Goal: Check status: Check status

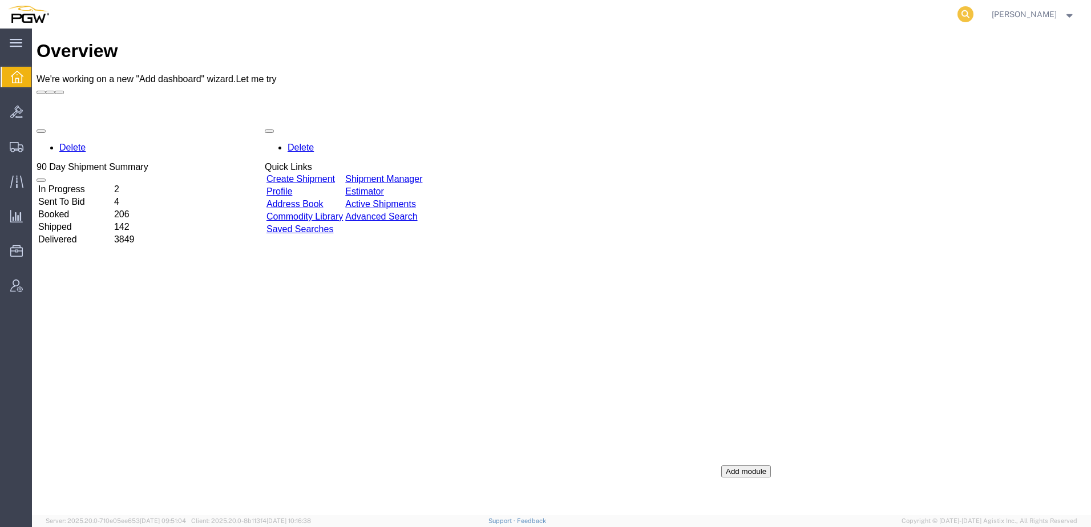
click at [973, 17] on icon at bounding box center [965, 14] width 16 height 16
click at [787, 14] on input "search" at bounding box center [783, 14] width 347 height 27
type input "55750259"
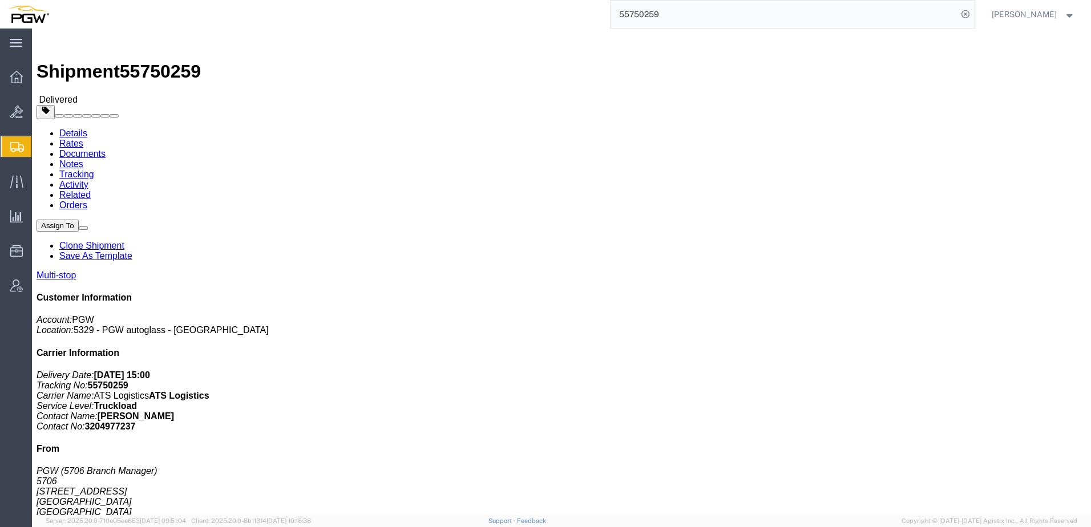
click link "Rates"
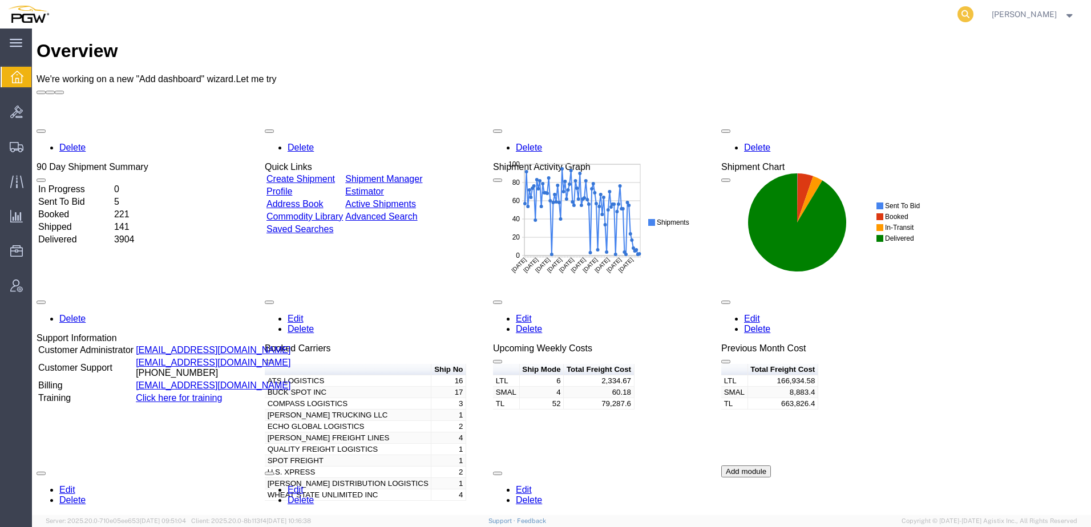
click at [973, 13] on icon at bounding box center [965, 14] width 16 height 16
click at [825, 25] on input "search" at bounding box center [783, 14] width 347 height 27
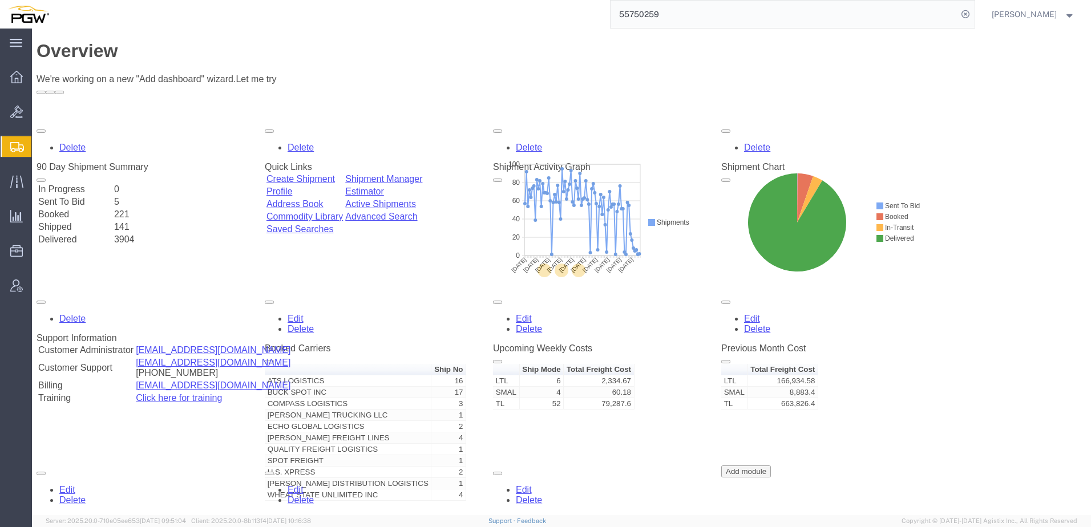
drag, startPoint x: 690, startPoint y: 8, endPoint x: 423, endPoint y: 0, distance: 267.1
click at [422, 1] on div "55750259" at bounding box center [516, 14] width 918 height 29
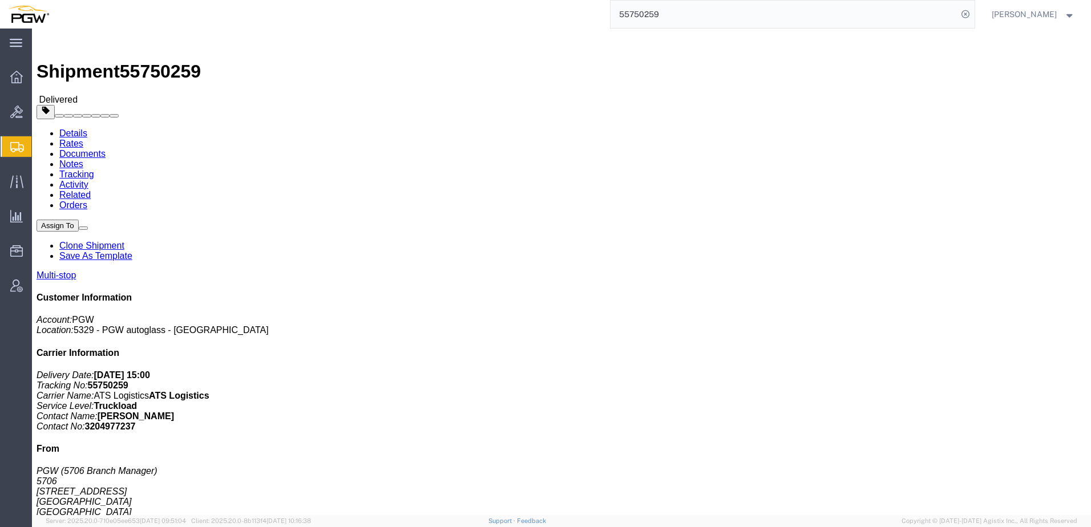
click link "Rates"
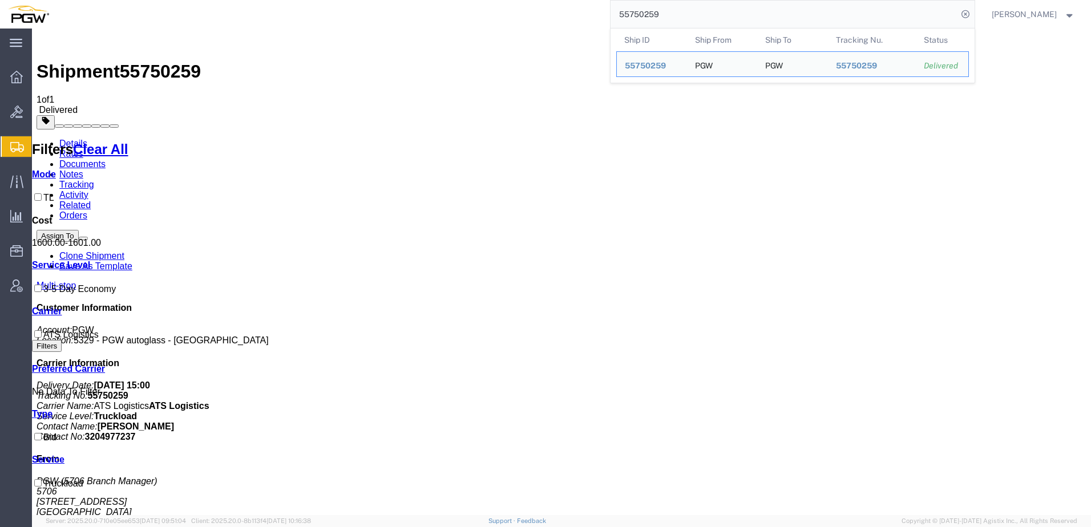
click at [691, 11] on input "55750259" at bounding box center [783, 14] width 347 height 27
drag, startPoint x: 691, startPoint y: 11, endPoint x: 417, endPoint y: 25, distance: 274.7
click at [421, 7] on div "55750259 Ship ID Ship From Ship To Tracking Nu. Status Ship ID 55750259 Ship Fr…" at bounding box center [516, 14] width 918 height 29
click at [740, 24] on input "55750259" at bounding box center [783, 14] width 347 height 27
drag, startPoint x: 740, startPoint y: 14, endPoint x: 339, endPoint y: -14, distance: 402.0
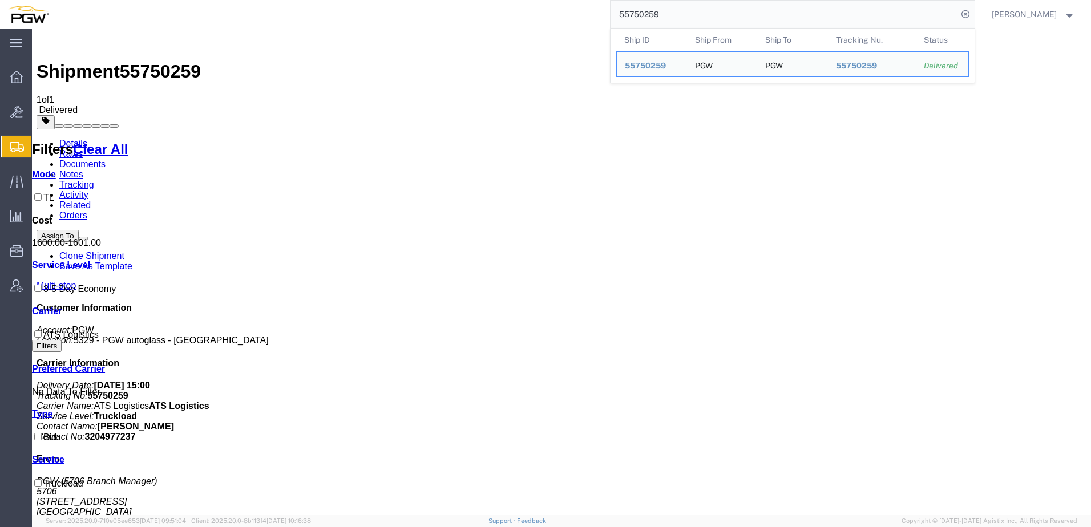
click at [339, 0] on html "main_menu Created with Sketch. Collapse Menu Overview Bids Shipments Shipment M…" at bounding box center [545, 263] width 1091 height 527
paste input "55749744"
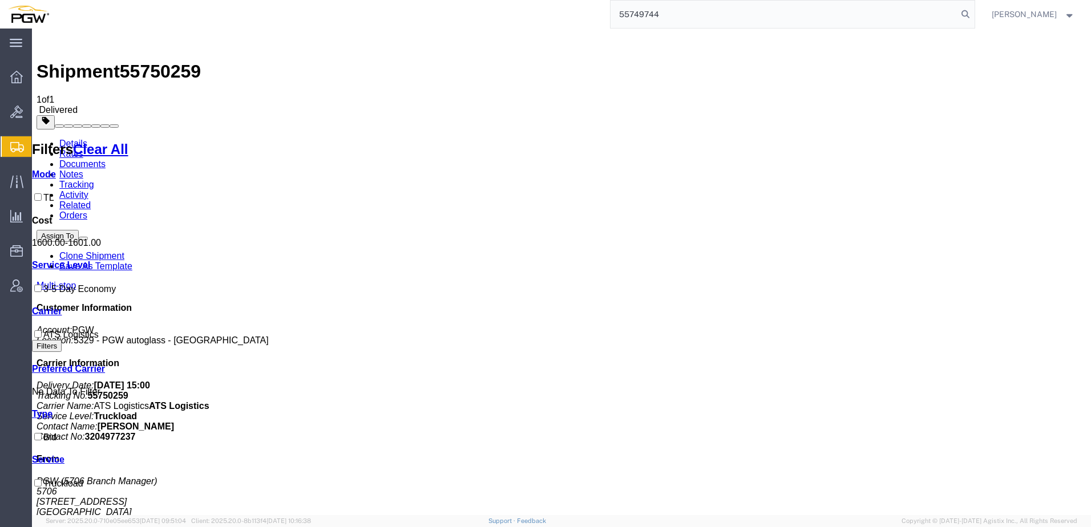
click at [647, 16] on input "55749744" at bounding box center [783, 14] width 347 height 27
drag, startPoint x: 125, startPoint y: 43, endPoint x: 186, endPoint y: 42, distance: 61.0
click at [186, 61] on h1 "Shipment 55750259" at bounding box center [562, 71] width 1050 height 21
copy h1 "55750259"
click at [973, 10] on icon at bounding box center [965, 14] width 16 height 16
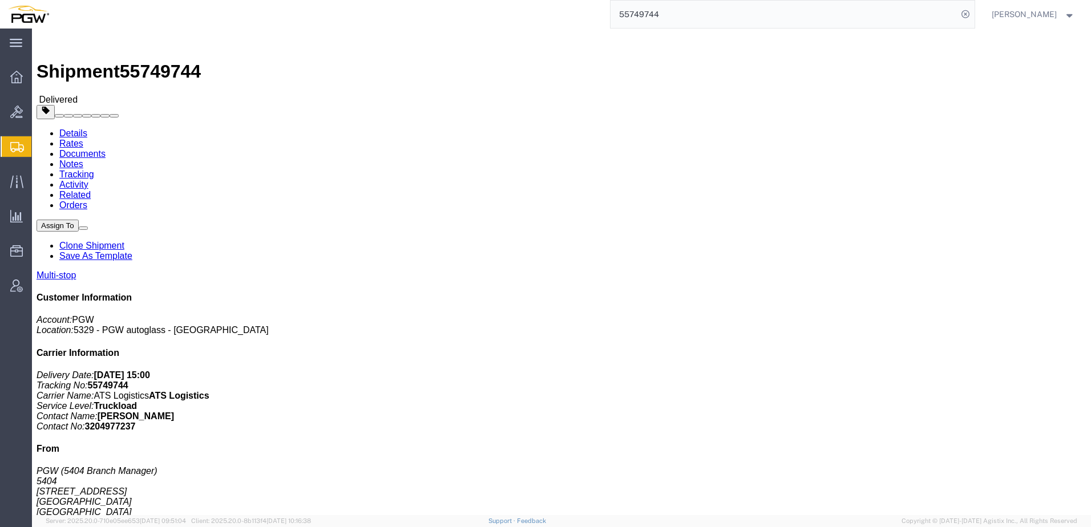
click link "Rates"
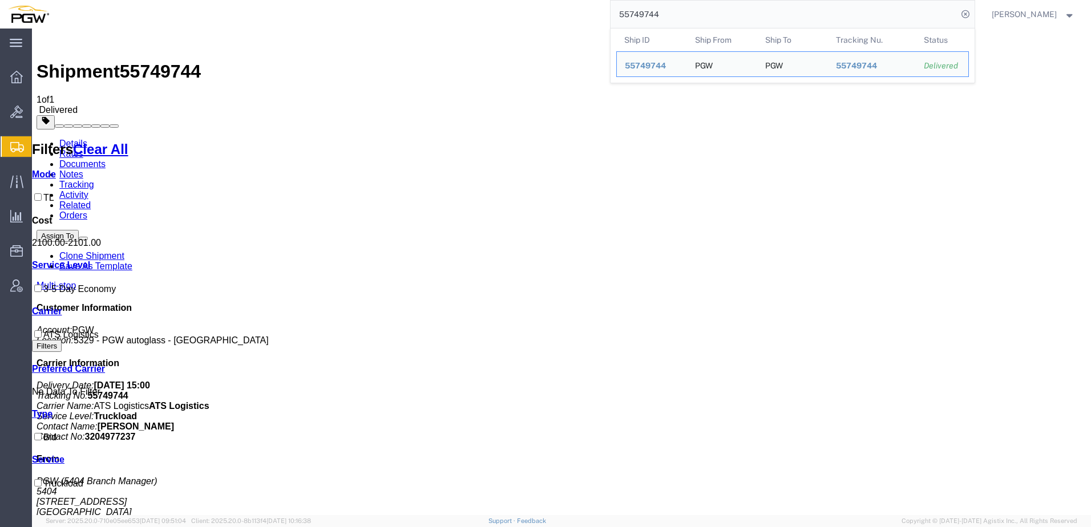
drag, startPoint x: 785, startPoint y: 20, endPoint x: 58, endPoint y: 18, distance: 727.3
click at [82, 18] on div "55749744 Ship ID Ship From Ship To Tracking Nu. Status Ship ID 55749744 Ship Fr…" at bounding box center [516, 14] width 918 height 29
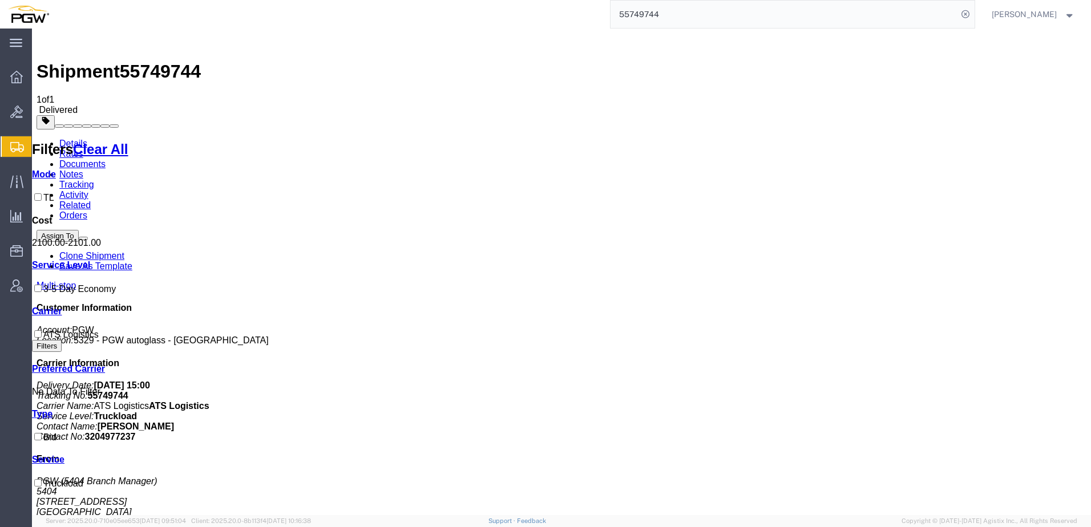
paste input "55776603"
click at [647, 11] on input "55776603" at bounding box center [783, 14] width 347 height 27
click at [745, 13] on input "55776603" at bounding box center [783, 14] width 347 height 27
type input "55776603"
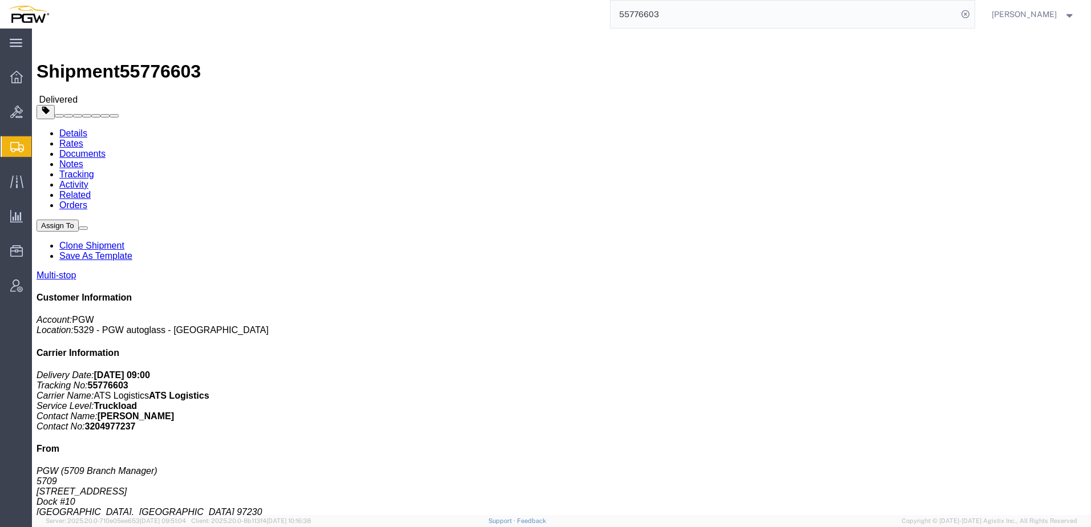
click link "Rates"
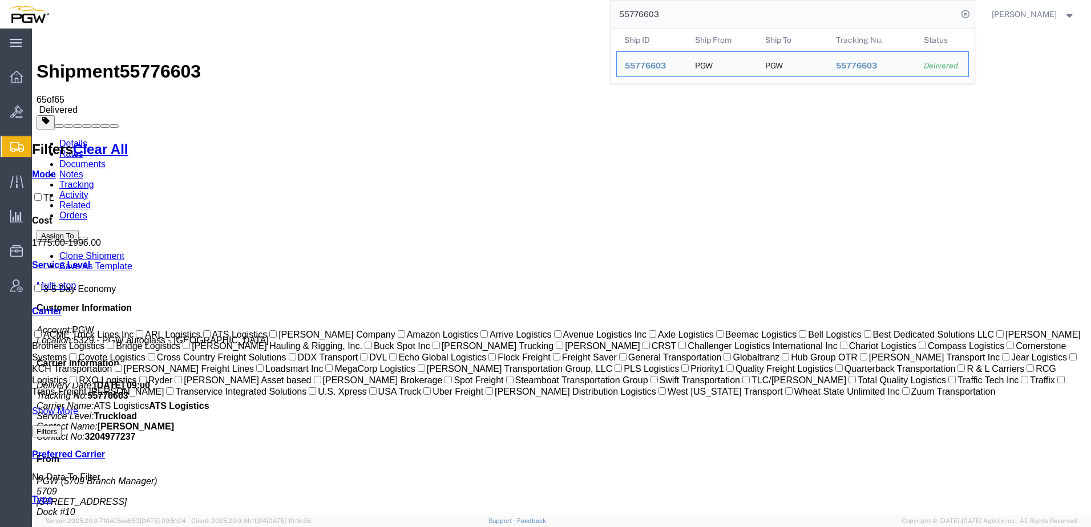
drag, startPoint x: 688, startPoint y: 13, endPoint x: 166, endPoint y: -6, distance: 522.3
click at [166, 0] on html "main_menu Created with Sketch. Collapse Menu Overview Bids Shipments Shipment M…" at bounding box center [545, 263] width 1091 height 527
click at [0, 0] on span "Shipment Manager" at bounding box center [0, 0] width 0 height 0
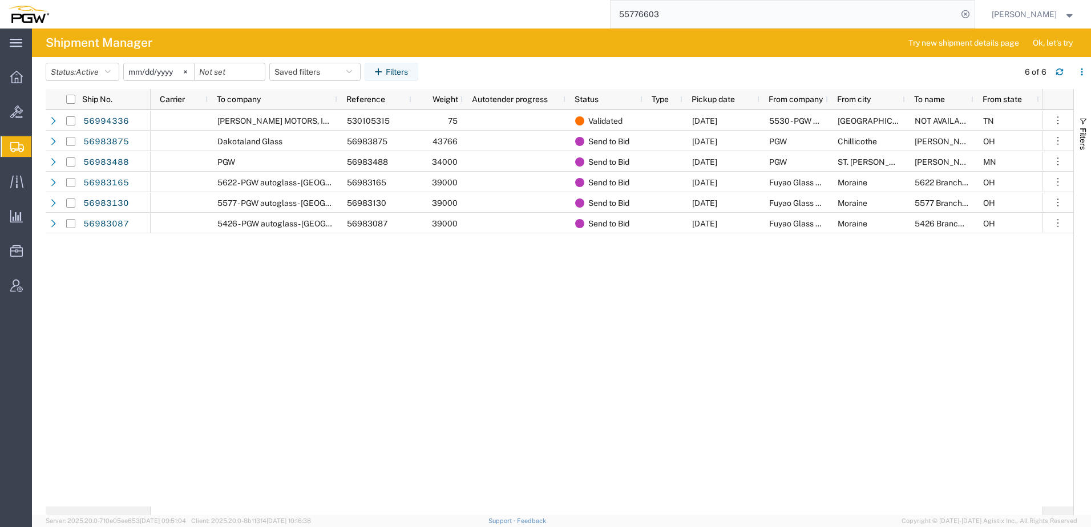
click at [416, 281] on div "[PERSON_NAME] MOTORS, INC. 530105315 75 Validated [DATE] 5530 - PGW autoglass -…" at bounding box center [597, 308] width 892 height 396
